Goal: Check status: Check status

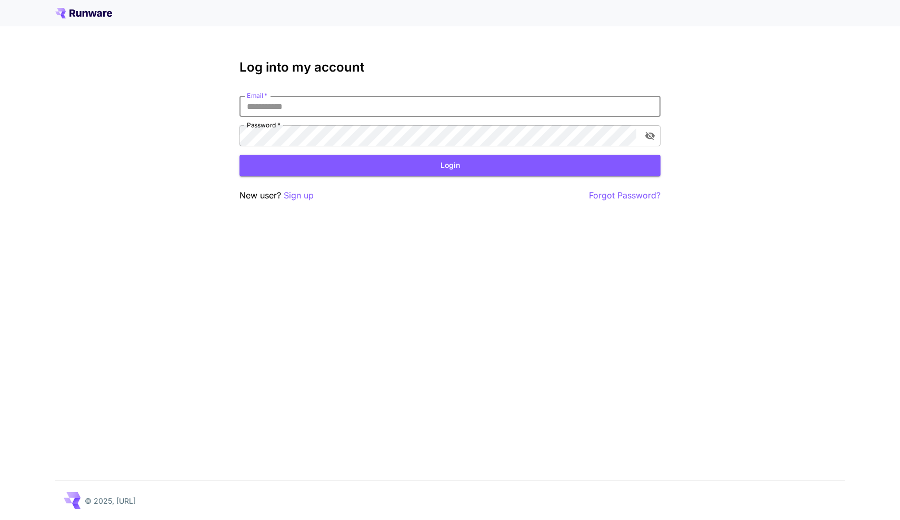
type input "**********"
click at [450, 165] on button "Login" at bounding box center [449, 166] width 421 height 22
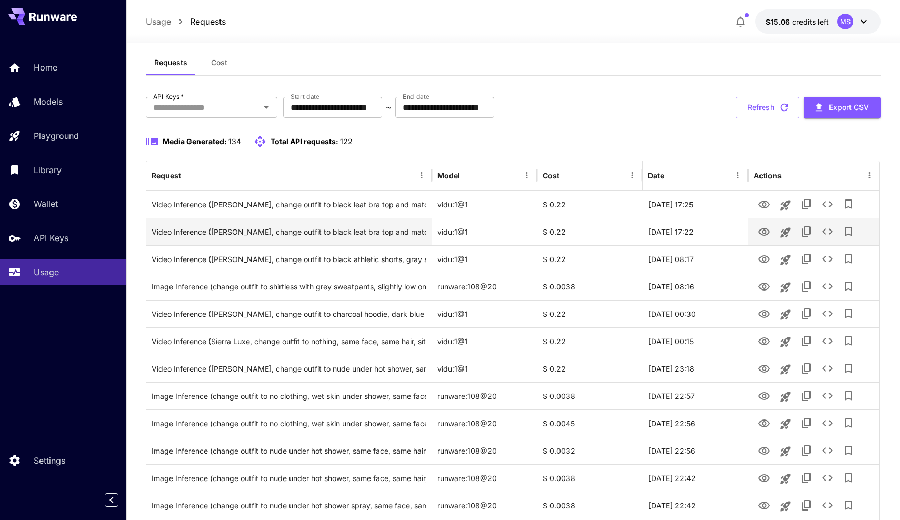
scroll to position [18, 0]
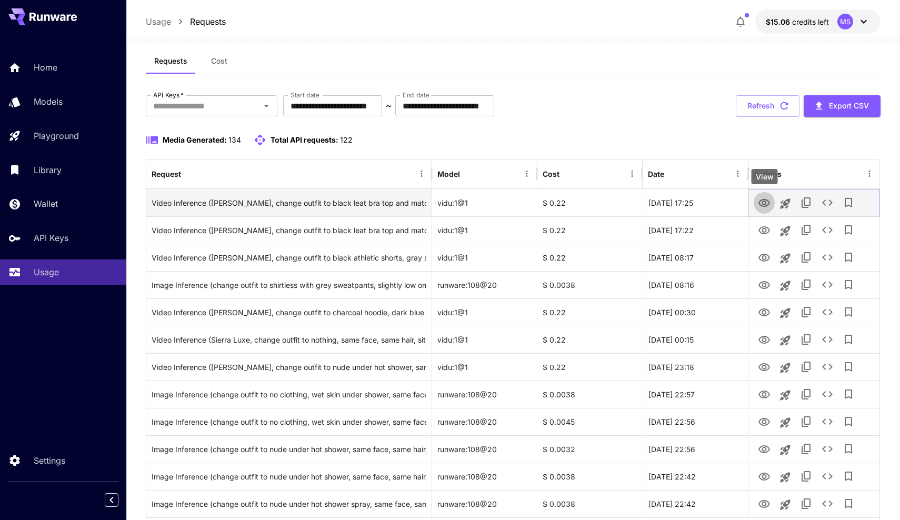
click at [762, 204] on icon "View" at bounding box center [764, 203] width 13 height 13
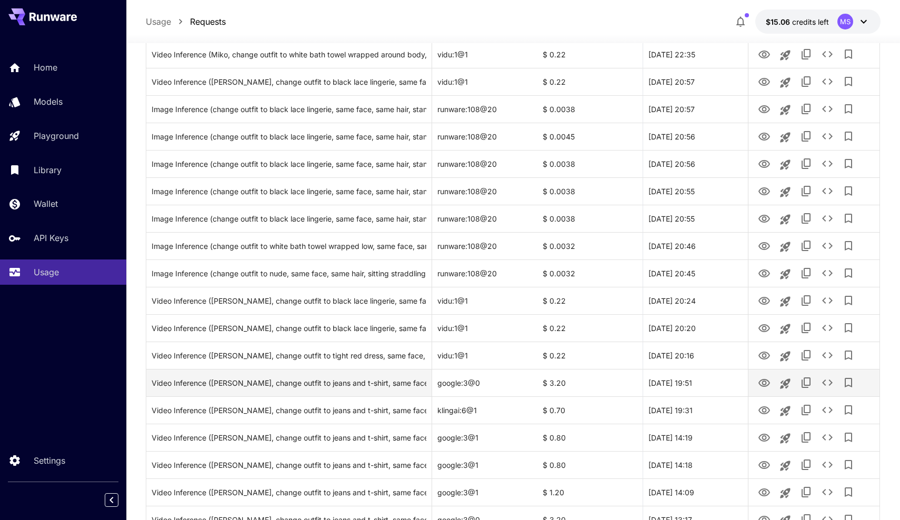
scroll to position [498, 0]
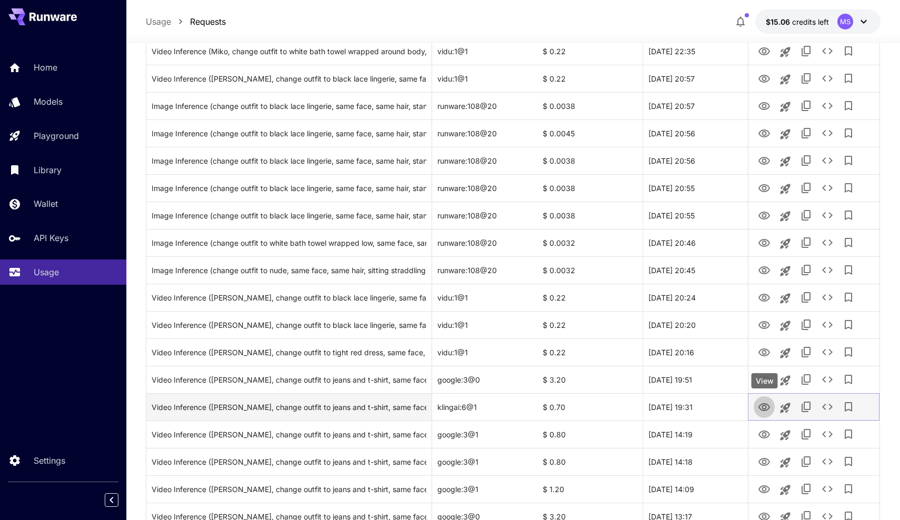
click at [767, 406] on icon "View" at bounding box center [764, 407] width 13 height 13
click at [830, 404] on icon "See details" at bounding box center [827, 406] width 13 height 13
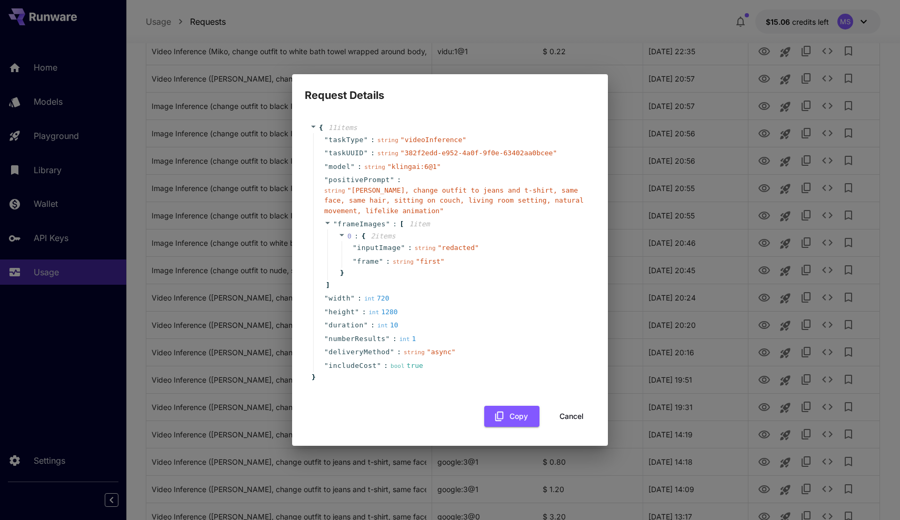
click at [409, 191] on span "" [PERSON_NAME], change outfit to jeans and t-shirt, same face, same hair, sitt…" at bounding box center [453, 200] width 259 height 28
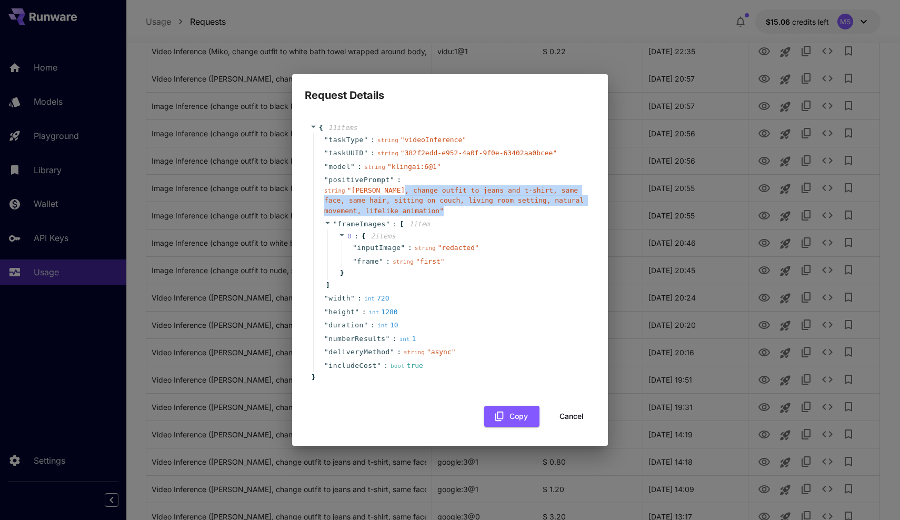
drag, startPoint x: 405, startPoint y: 191, endPoint x: 456, endPoint y: 208, distance: 53.8
click at [456, 208] on div "string " [PERSON_NAME], change outfit to jeans and t-shirt, same face, same hai…" at bounding box center [454, 200] width 260 height 31
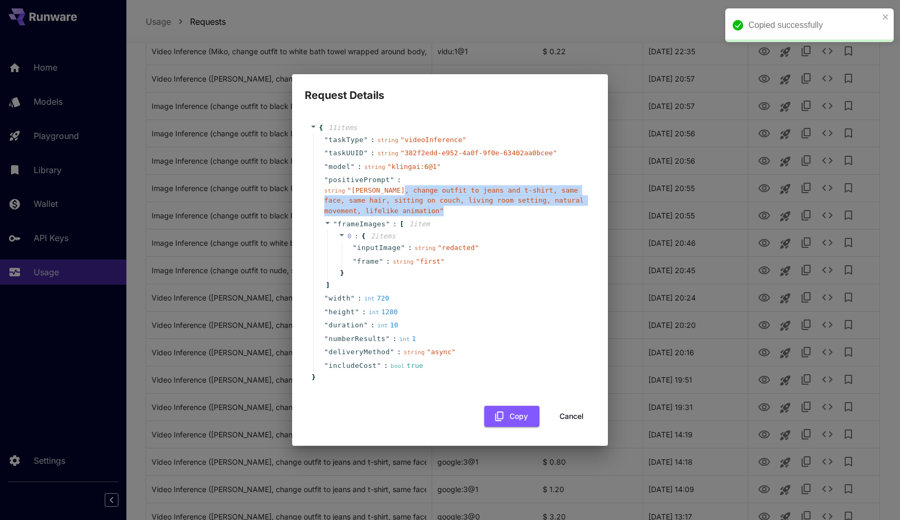
click at [576, 414] on button "Cancel" at bounding box center [571, 417] width 47 height 22
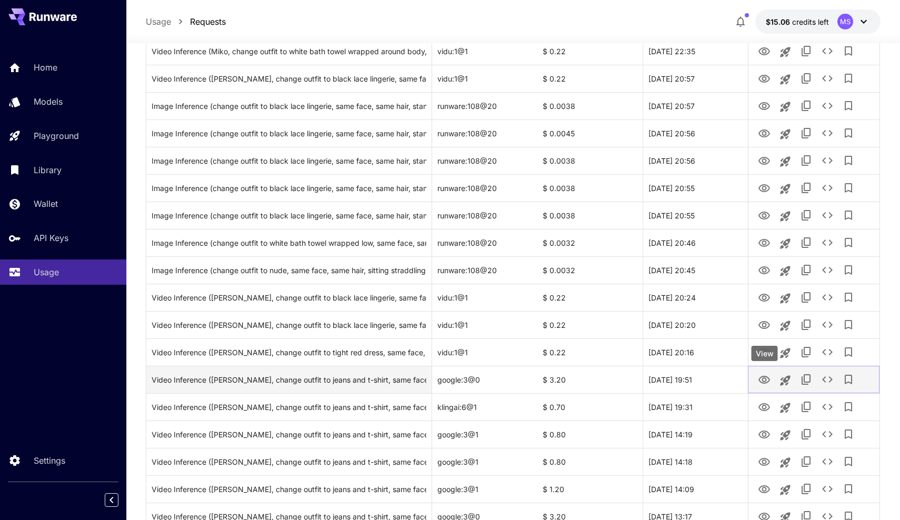
click at [765, 382] on icon "View" at bounding box center [764, 380] width 12 height 8
click at [825, 379] on icon "See details" at bounding box center [827, 379] width 13 height 13
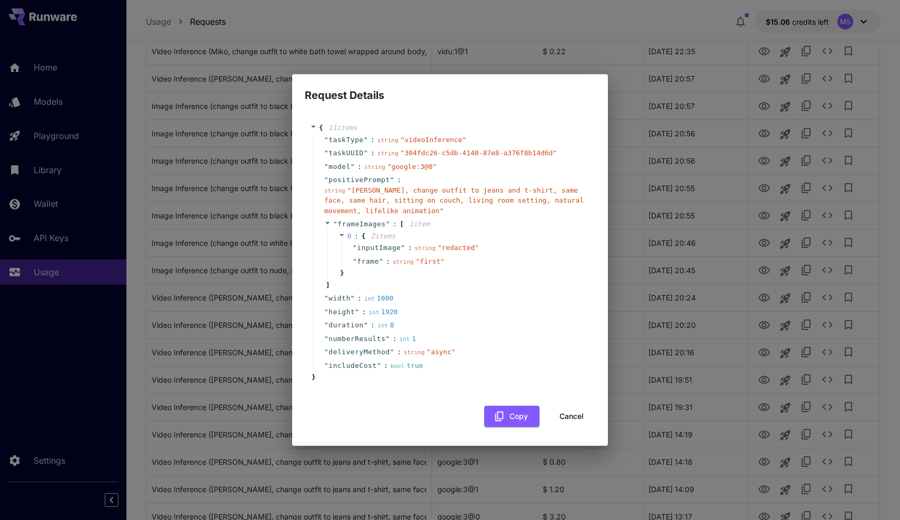
click at [564, 416] on button "Cancel" at bounding box center [571, 417] width 47 height 22
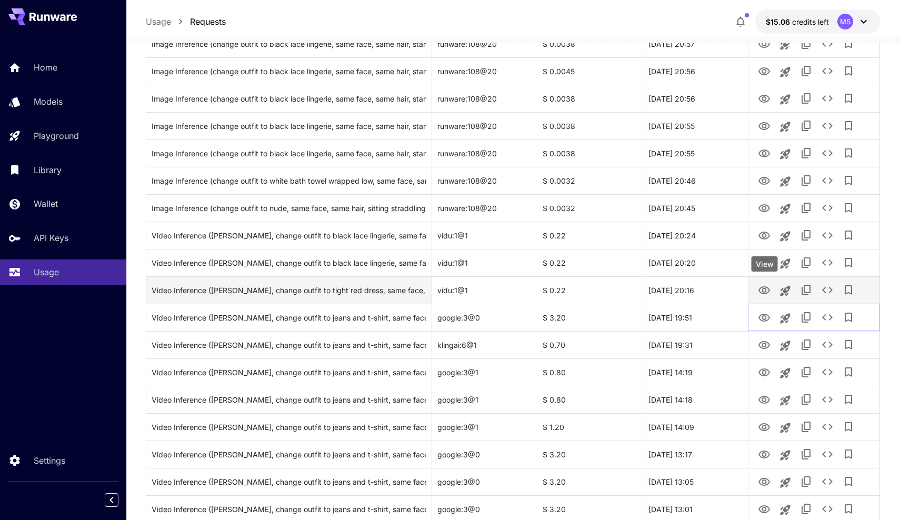
scroll to position [568, 0]
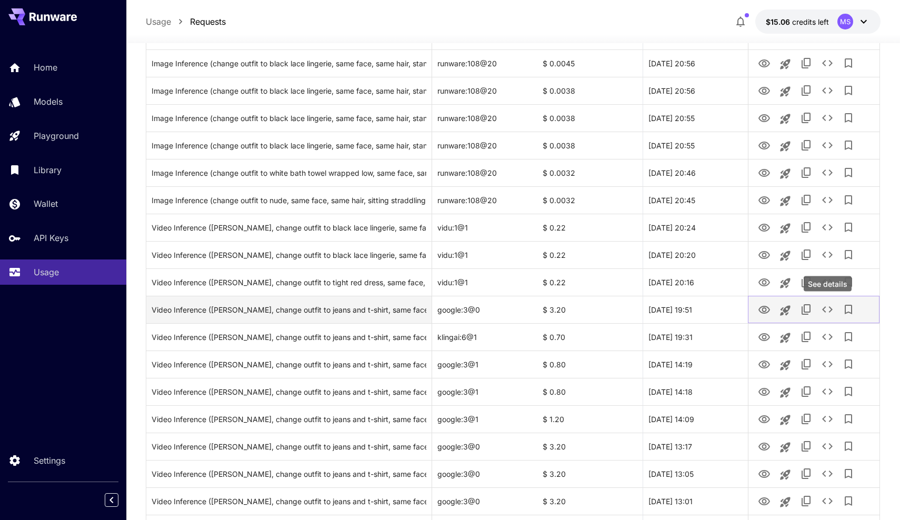
click at [824, 309] on icon "See details" at bounding box center [827, 309] width 11 height 6
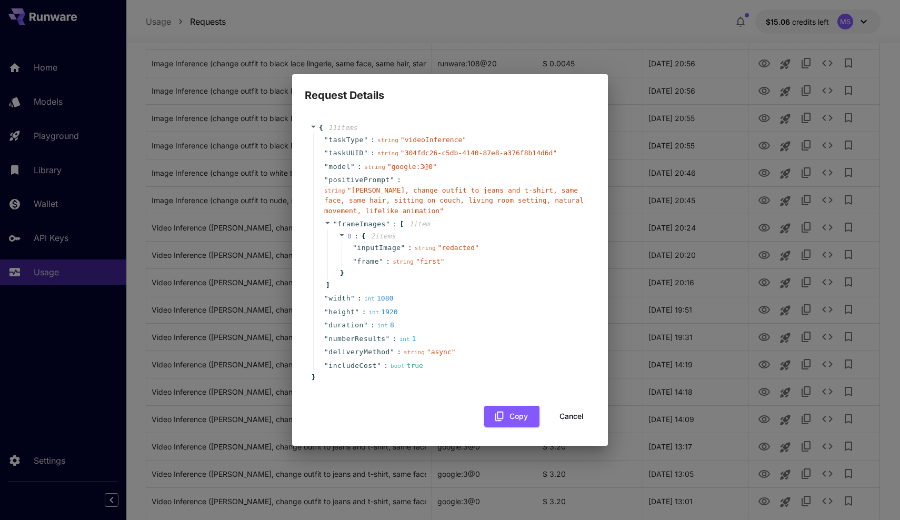
click at [565, 418] on button "Cancel" at bounding box center [571, 417] width 47 height 22
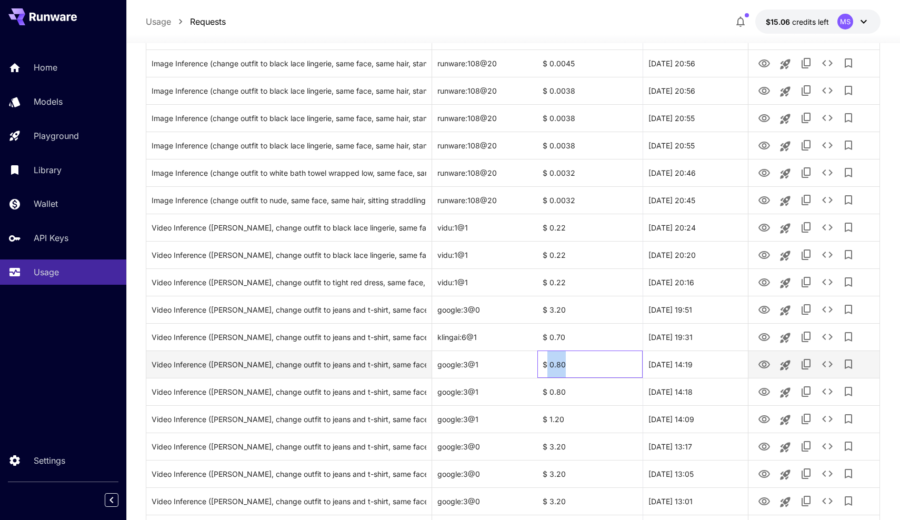
drag, startPoint x: 565, startPoint y: 367, endPoint x: 547, endPoint y: 366, distance: 17.4
click at [547, 366] on div "$ 0.80" at bounding box center [589, 364] width 105 height 27
click at [825, 361] on icon "See details" at bounding box center [827, 364] width 13 height 13
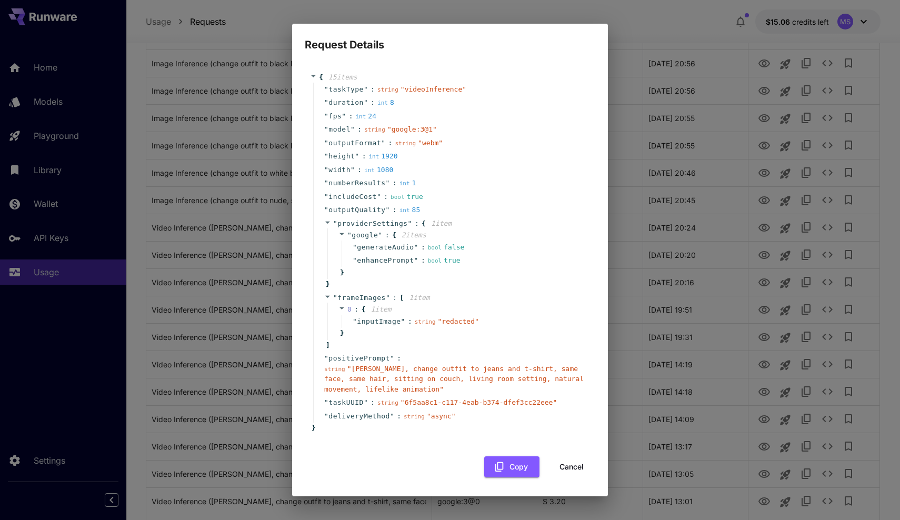
click at [577, 462] on button "Cancel" at bounding box center [571, 467] width 47 height 22
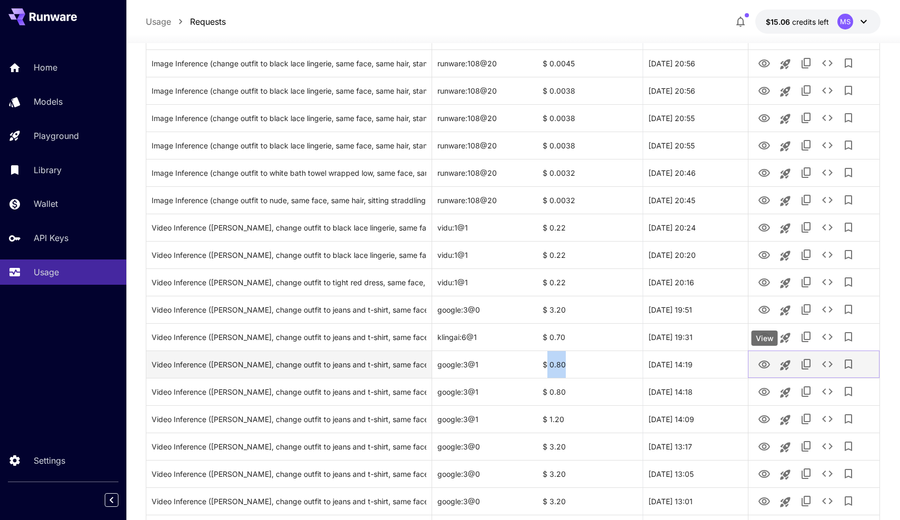
click at [765, 362] on icon "View" at bounding box center [764, 365] width 12 height 8
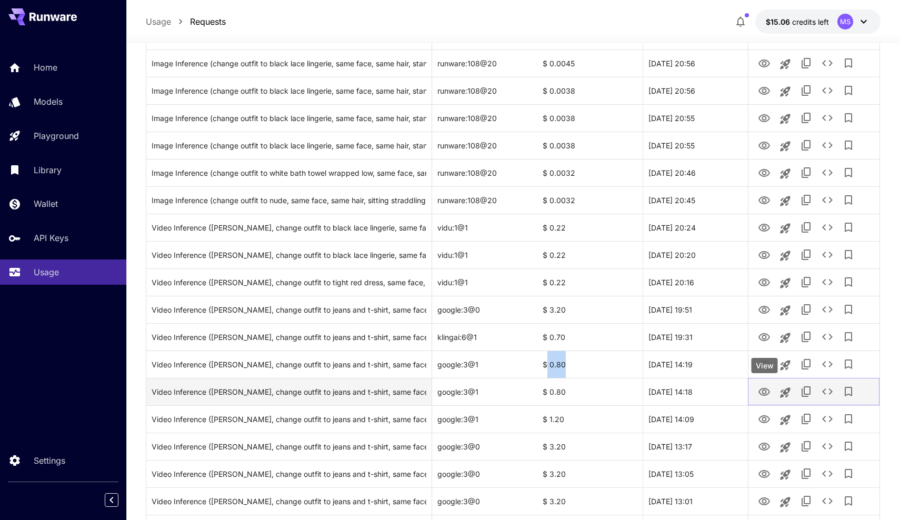
click at [766, 393] on icon "View" at bounding box center [764, 392] width 12 height 8
click at [770, 388] on icon "View" at bounding box center [764, 392] width 13 height 13
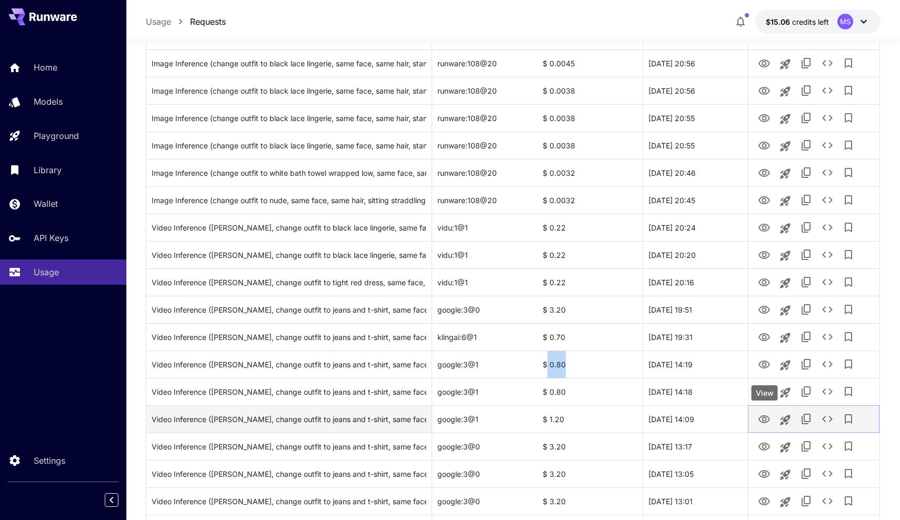
click at [765, 420] on icon "View" at bounding box center [764, 419] width 12 height 8
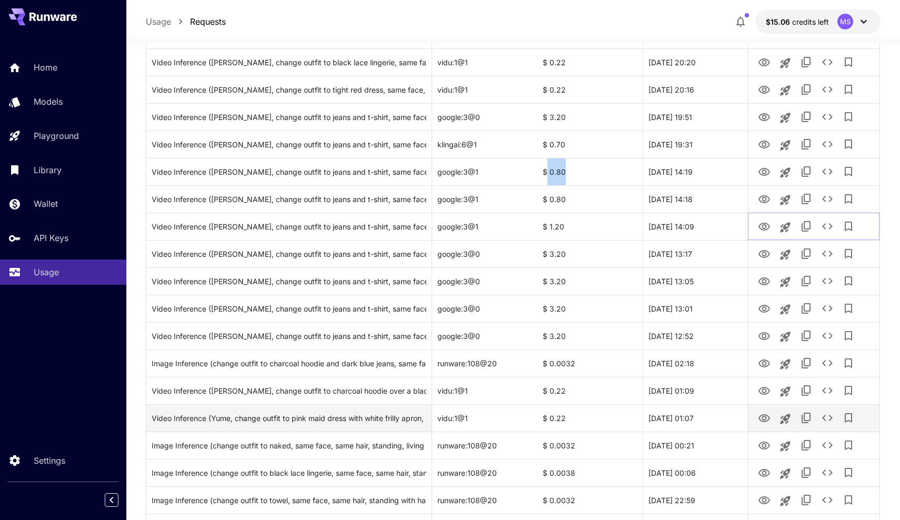
scroll to position [762, 0]
click at [764, 414] on icon "View" at bounding box center [764, 417] width 13 height 13
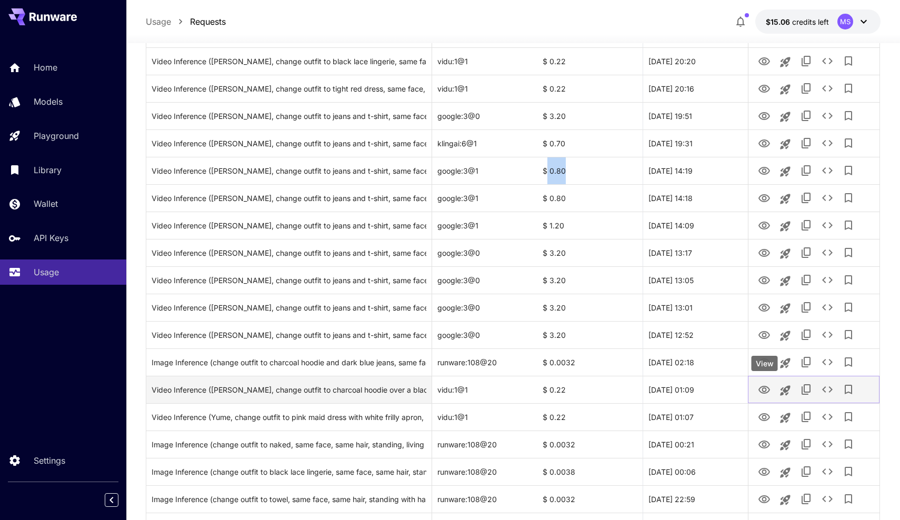
click at [764, 387] on icon "View" at bounding box center [764, 390] width 12 height 8
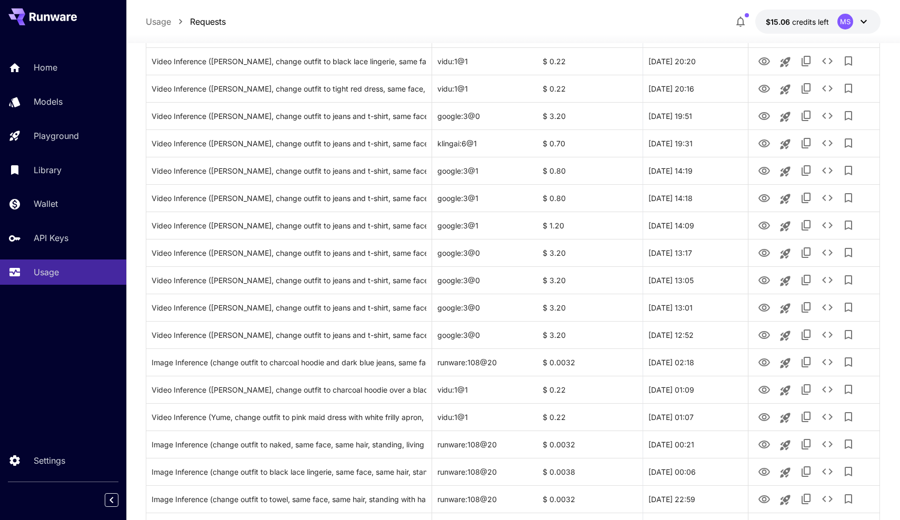
click at [888, 155] on section "**********" at bounding box center [513, 78] width 774 height 1592
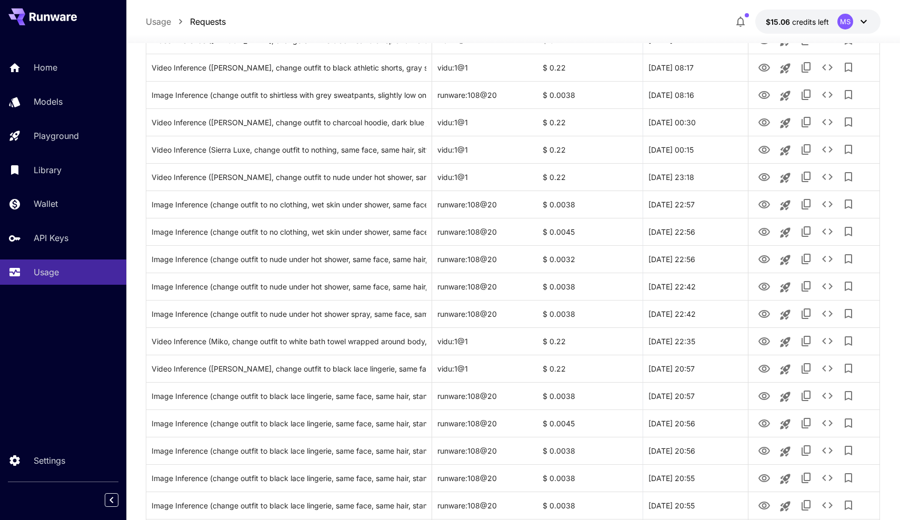
scroll to position [199, 0]
